Goal: Task Accomplishment & Management: Manage account settings

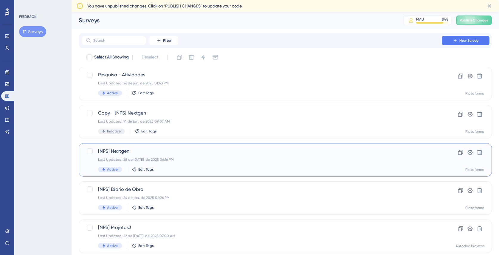
click at [208, 151] on span "[NPS] Nextgen" at bounding box center [261, 151] width 327 height 7
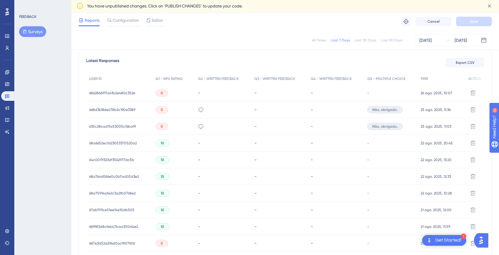
scroll to position [178, 0]
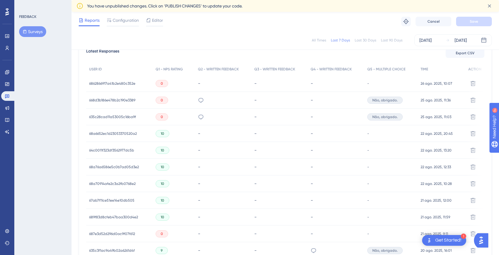
click at [111, 116] on span "635c28cad11a53005c16ba9f" at bounding box center [112, 117] width 47 height 5
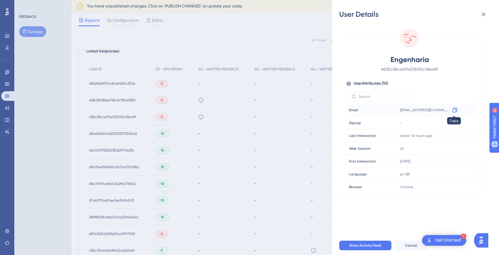
click at [456, 110] on icon at bounding box center [455, 110] width 4 height 5
click at [483, 17] on icon at bounding box center [483, 14] width 7 height 7
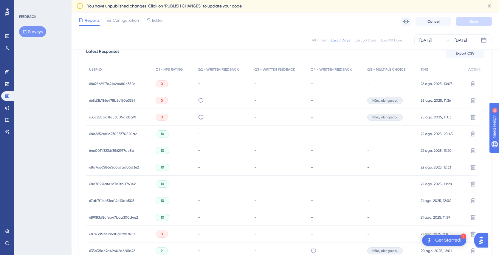
scroll to position [177, 0]
click at [127, 114] on div "635c28cad11a53005c16ba9f 635c28cad11a53005c16ba9f" at bounding box center [112, 117] width 47 height 17
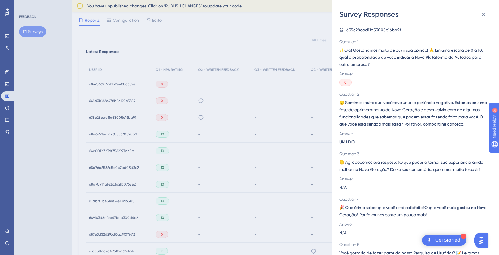
click at [112, 112] on div "Survey Responses 635c28cad11a53005c16ba9f Question 1 ✨Olá! Gostaríamos muito de…" at bounding box center [249, 127] width 499 height 255
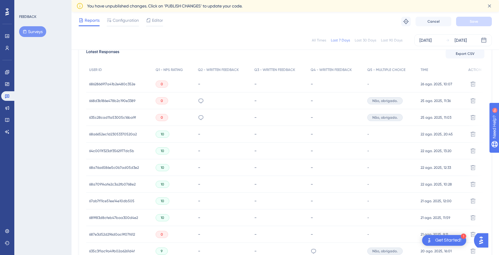
click at [115, 118] on span "635c28cad11a53005c16ba9f" at bounding box center [112, 117] width 47 height 5
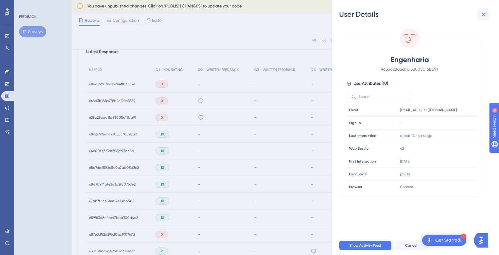
click at [482, 13] on icon at bounding box center [483, 14] width 7 height 7
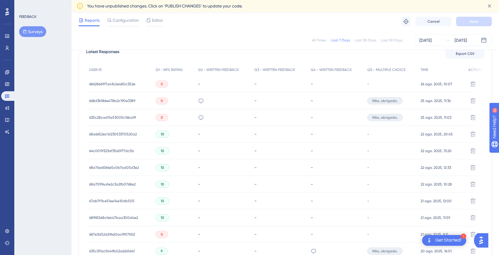
click at [362, 41] on div "Last 30 Days" at bounding box center [365, 40] width 21 height 5
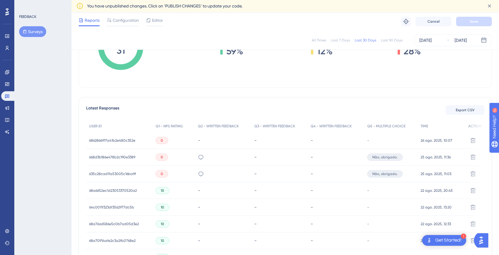
scroll to position [119, 0]
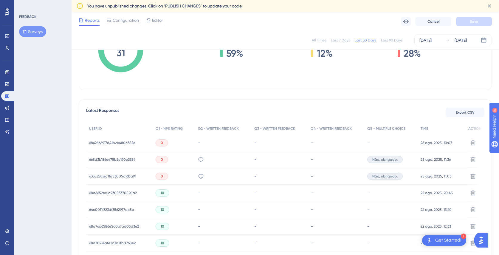
click at [112, 142] on span "6862866917a41b2e480c352e" at bounding box center [112, 142] width 46 height 5
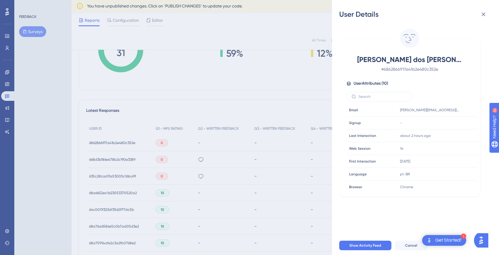
click at [160, 158] on div "User Details Jorge Luiz dos Reis Oliveira Junior # 6862866917a41b2e480c352e Use…" at bounding box center [249, 127] width 499 height 255
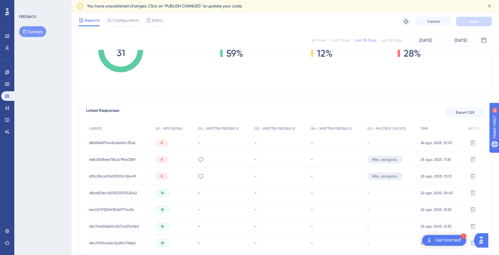
click at [118, 159] on span "668d3b186e478b2c190e3389" at bounding box center [112, 159] width 46 height 5
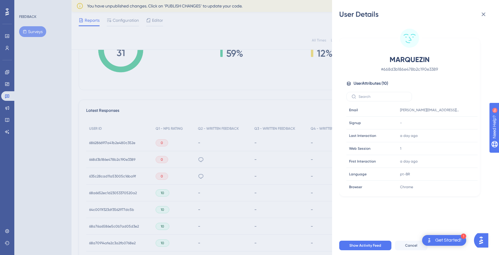
click at [240, 152] on div "User Details MARQUEZIN # 668d3b186e478b2c190e3389 User Attributes ( 10 ) Email …" at bounding box center [249, 127] width 499 height 255
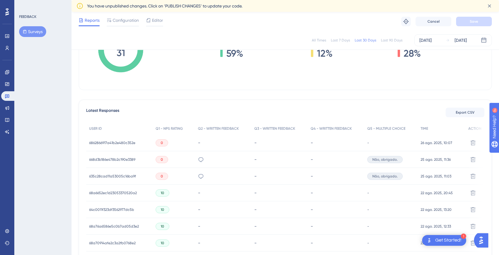
click at [106, 144] on span "6862866917a41b2e480c352e" at bounding box center [112, 142] width 46 height 5
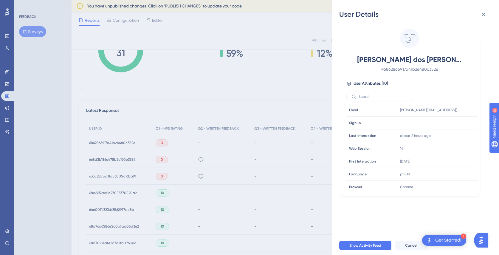
scroll to position [0, 0]
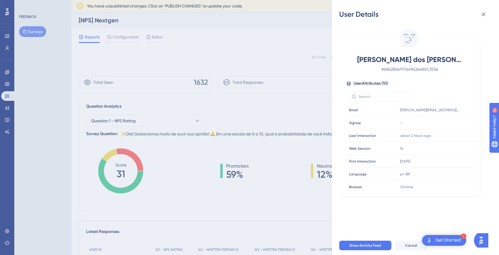
click at [171, 106] on div "User Details Jorge Luiz dos Reis Oliveira Junior # 6862866917a41b2e480c352e Use…" at bounding box center [249, 127] width 499 height 255
